Goal: Understand site structure

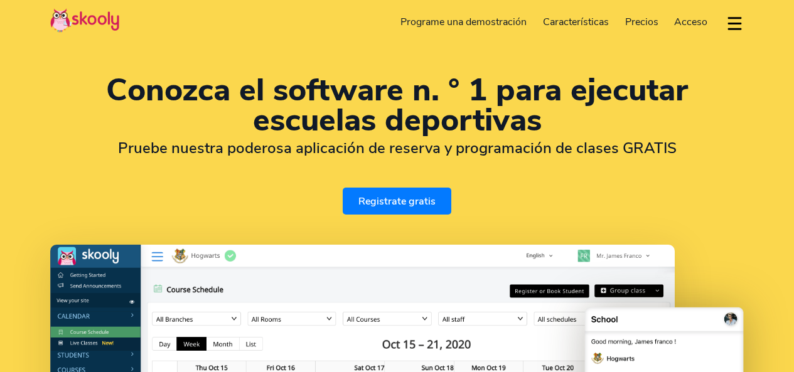
select select "es"
select select "40"
select select "[GEOGRAPHIC_DATA]"
select select "Europe/[GEOGRAPHIC_DATA]"
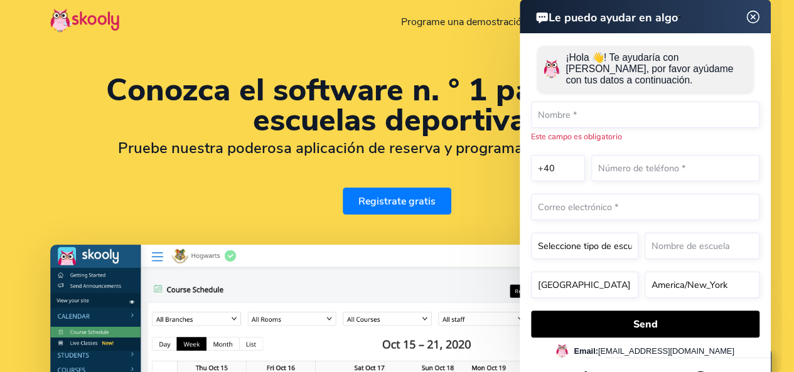
click at [748, 23] on img at bounding box center [753, 17] width 24 height 16
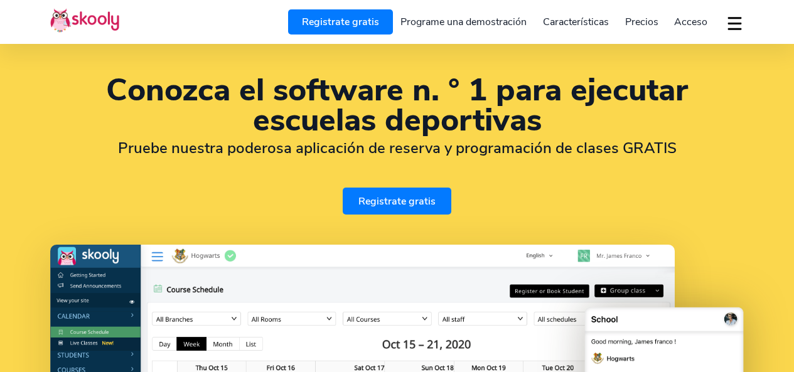
select select "es"
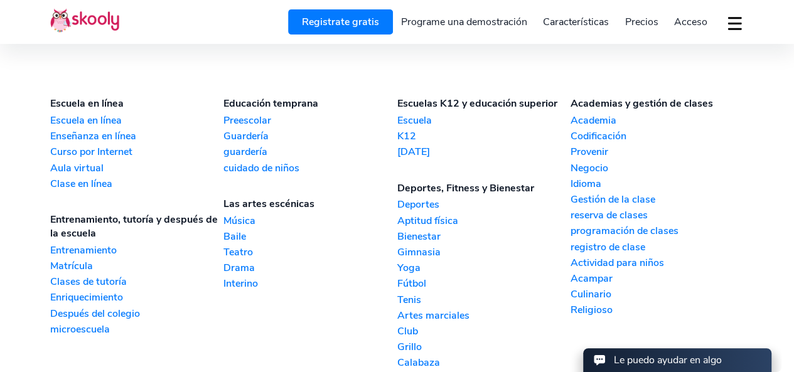
scroll to position [2959, 0]
